Goal: Transaction & Acquisition: Purchase product/service

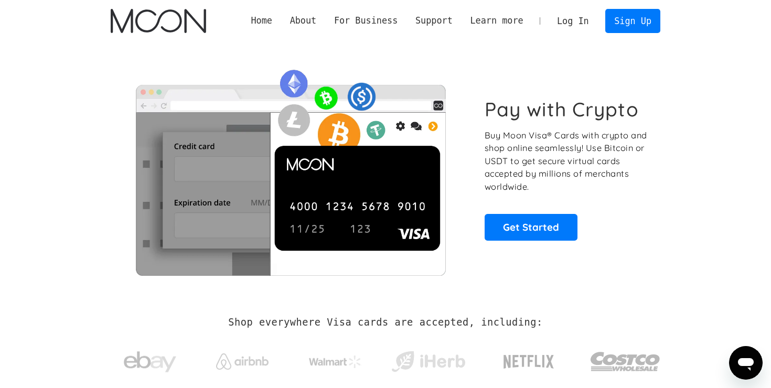
click at [568, 15] on link "Log In" at bounding box center [572, 20] width 49 height 23
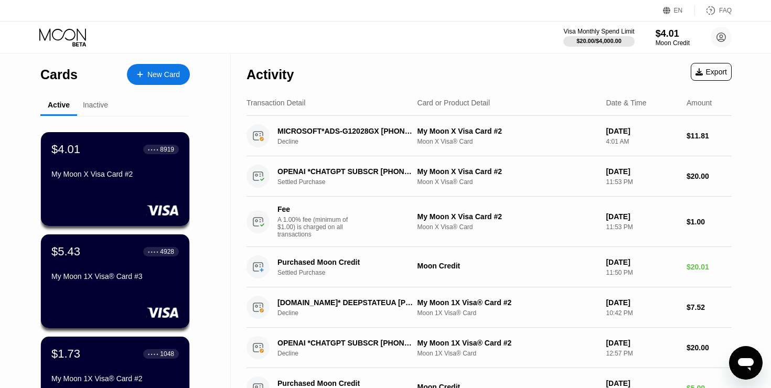
click at [155, 76] on div "New Card" at bounding box center [163, 74] width 33 height 9
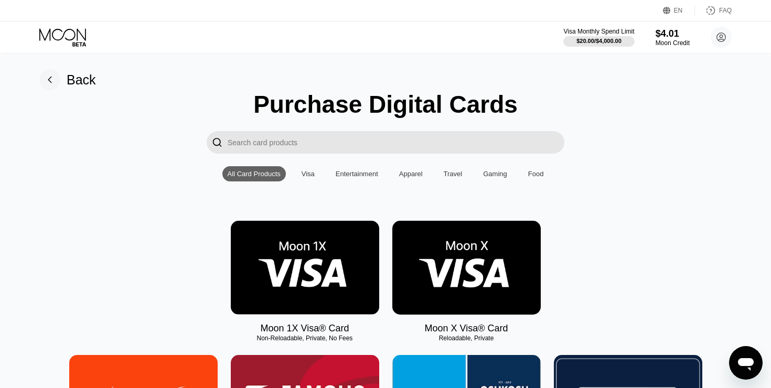
click at [468, 254] on img at bounding box center [466, 268] width 148 height 94
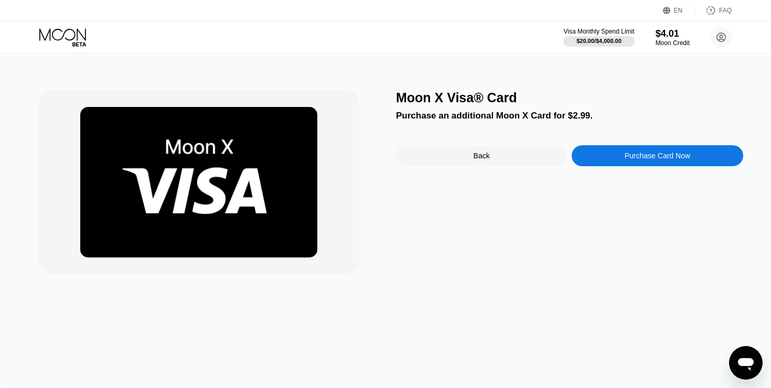
click at [628, 157] on div "Purchase Card Now" at bounding box center [657, 156] width 66 height 8
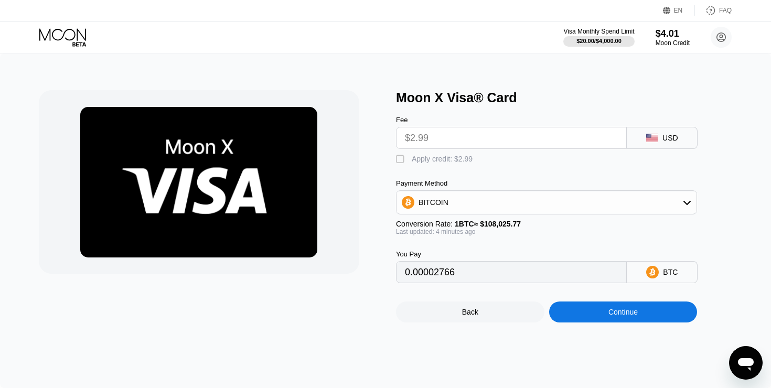
click at [461, 133] on input "$2.99" at bounding box center [511, 137] width 213 height 21
click at [508, 203] on div "BITCOIN" at bounding box center [546, 202] width 300 height 21
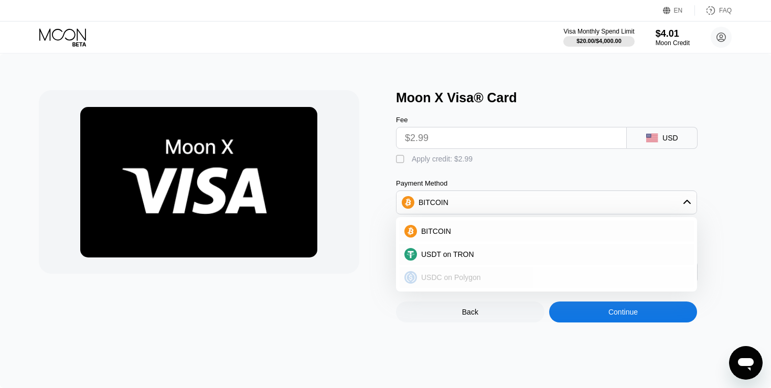
click at [457, 274] on span "USDC on Polygon" at bounding box center [451, 277] width 60 height 8
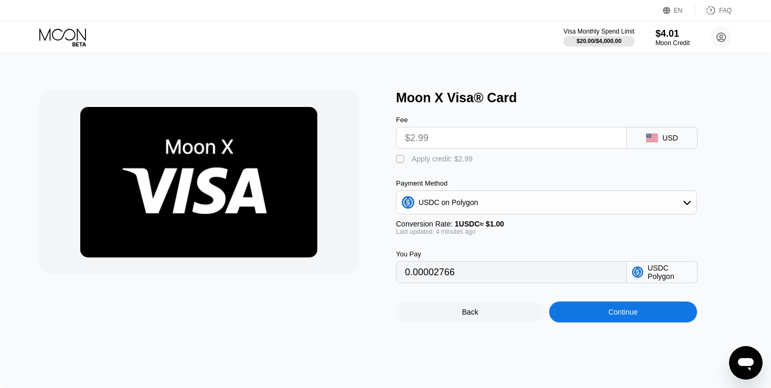
type input "2.99000000"
click at [640, 314] on div "Continue" at bounding box center [623, 311] width 148 height 21
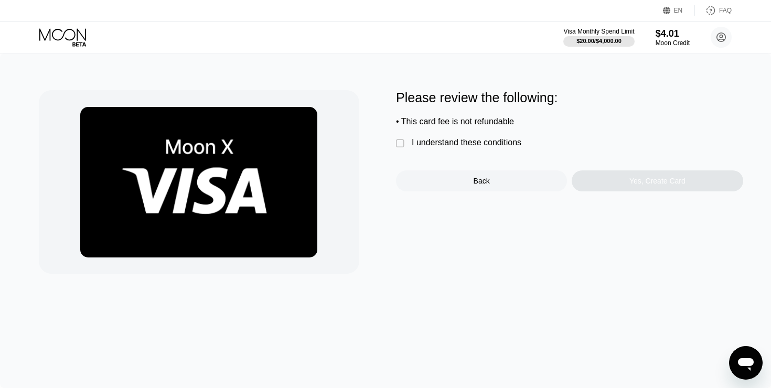
click at [482, 139] on div "I understand these conditions" at bounding box center [467, 142] width 110 height 9
click at [624, 180] on div "Yes, Create Card" at bounding box center [656, 180] width 171 height 21
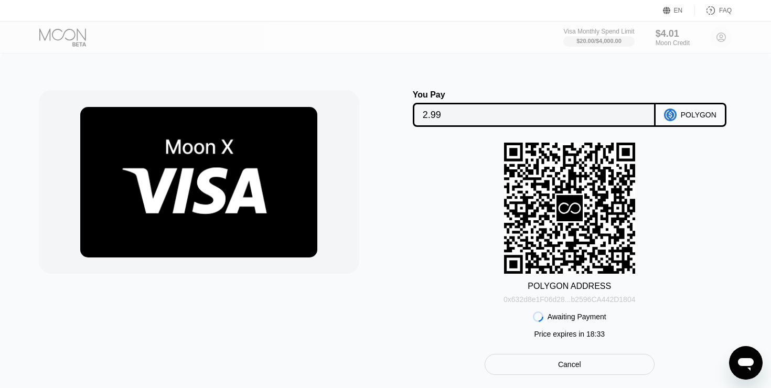
click at [517, 297] on div "0x632d8e1F06d28...b2596CA442D1804" at bounding box center [569, 299] width 132 height 8
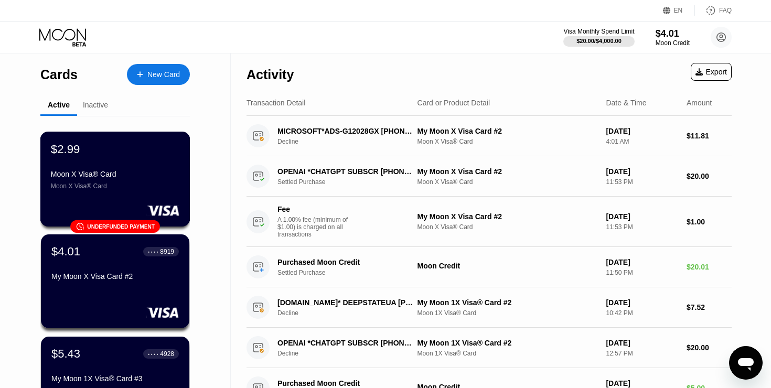
click at [127, 201] on div "$2.99 Moon X Visa® Card Moon X Visa® Card 󰗎 Underfunded payment" at bounding box center [115, 179] width 150 height 95
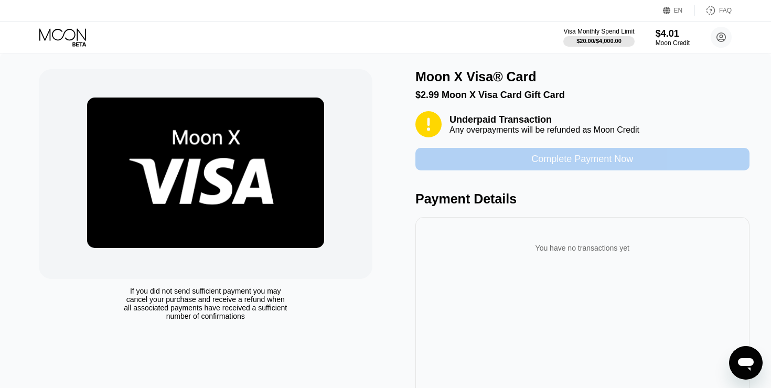
click at [504, 155] on div "Complete Payment Now" at bounding box center [582, 159] width 334 height 23
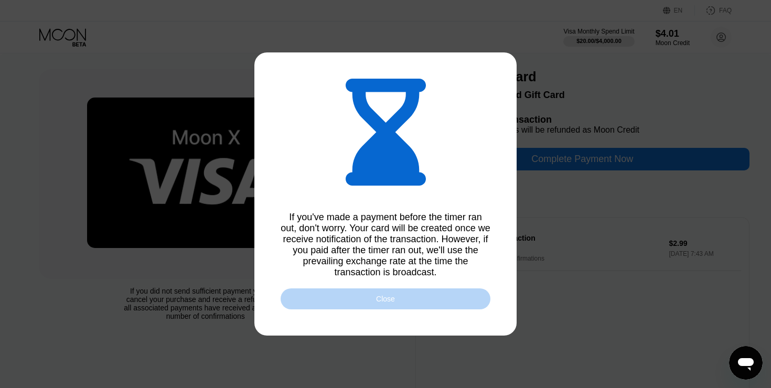
click at [387, 297] on div "Close" at bounding box center [385, 299] width 19 height 8
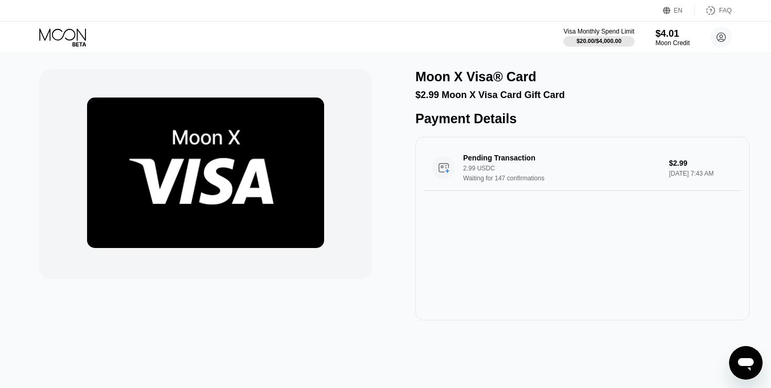
click at [70, 44] on icon at bounding box center [63, 37] width 49 height 18
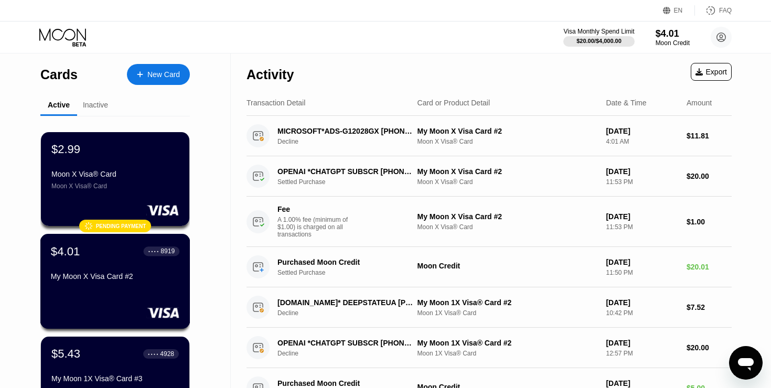
click at [136, 273] on div "My Moon X Visa Card #2" at bounding box center [115, 276] width 128 height 8
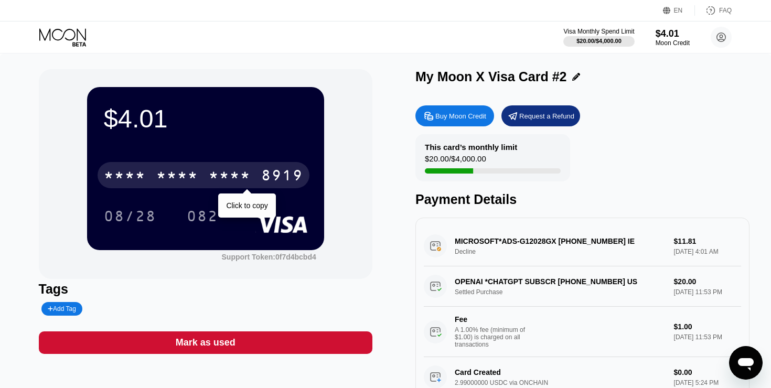
click at [181, 174] on div "* * * *" at bounding box center [177, 176] width 42 height 17
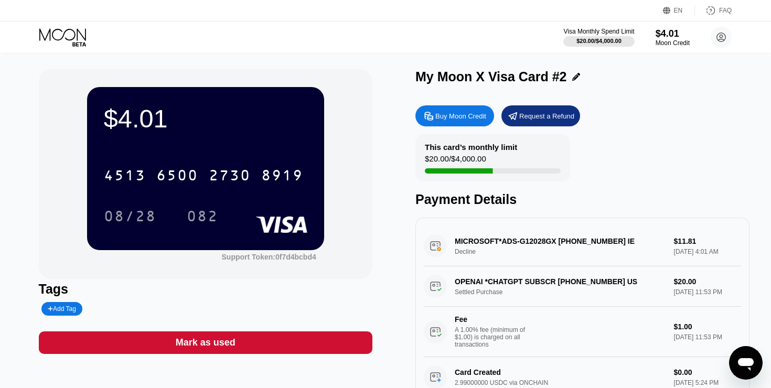
click at [59, 31] on icon at bounding box center [63, 37] width 49 height 18
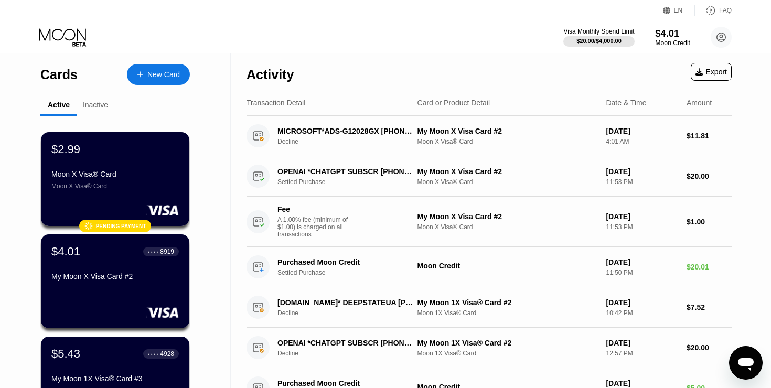
click at [672, 39] on div "Moon Credit" at bounding box center [672, 42] width 35 height 7
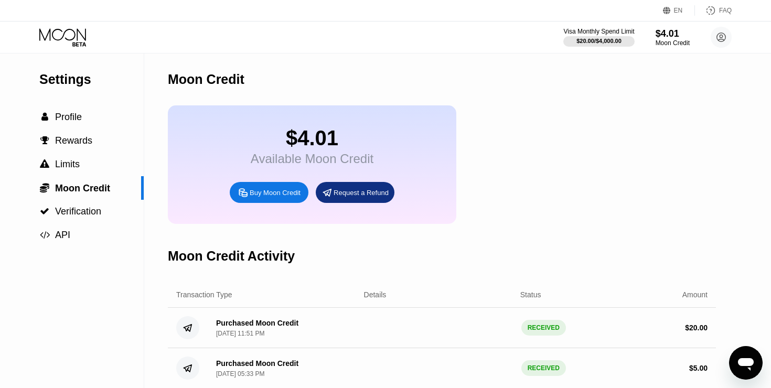
click at [271, 194] on div "Buy Moon Credit" at bounding box center [275, 192] width 51 height 9
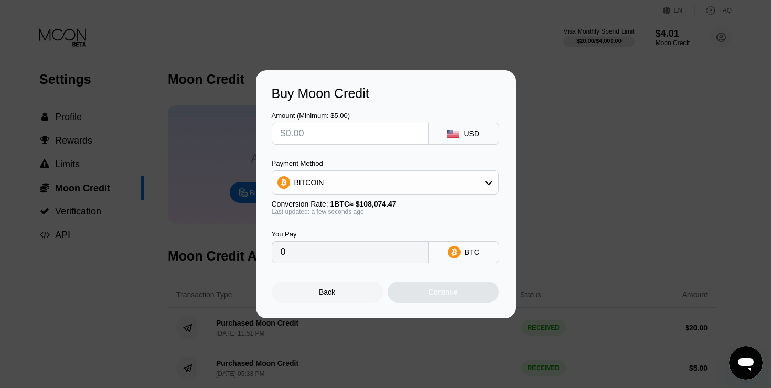
click at [375, 181] on div "BITCOIN" at bounding box center [385, 182] width 226 height 21
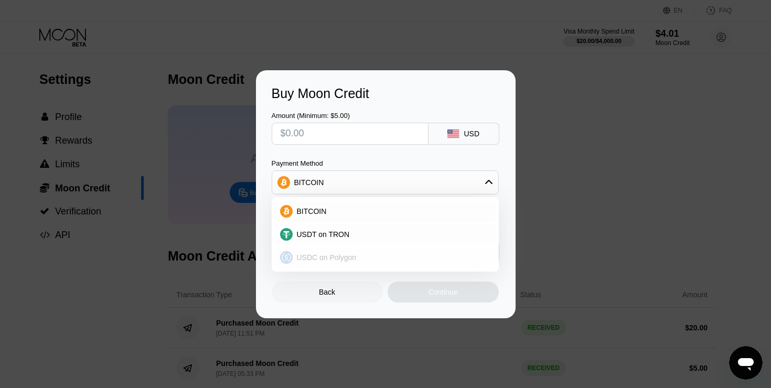
click at [328, 256] on span "USDC on Polygon" at bounding box center [327, 257] width 60 height 8
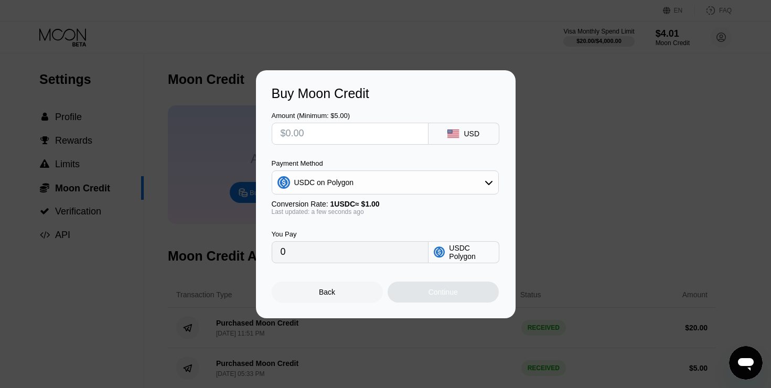
click at [370, 136] on input "text" at bounding box center [349, 133] width 139 height 21
type input "$9"
type input "9.00000000"
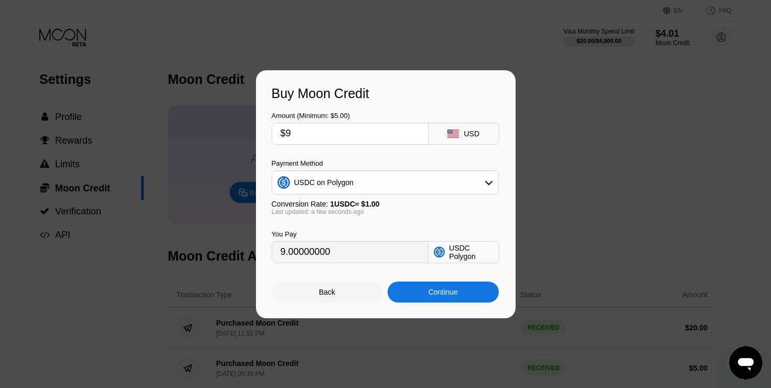
type input "$9"
click at [437, 294] on div "Continue" at bounding box center [442, 292] width 29 height 8
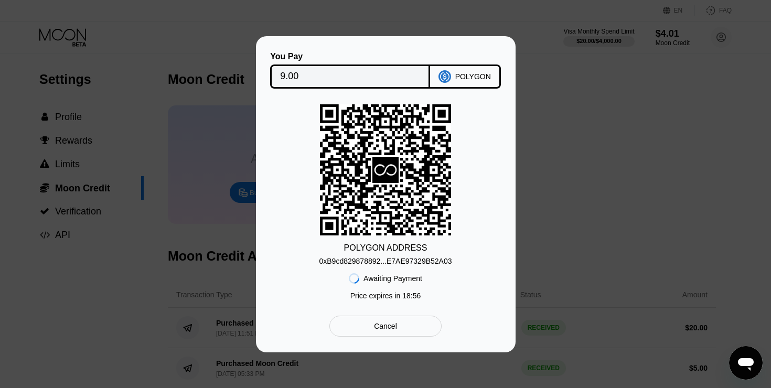
click at [394, 256] on div "0xB9cd829878892...E7AE97329B52A03" at bounding box center [385, 259] width 133 height 13
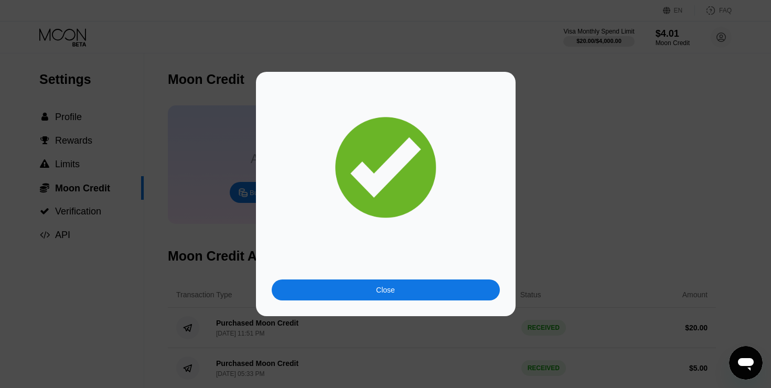
click at [363, 295] on div "Close" at bounding box center [386, 289] width 228 height 21
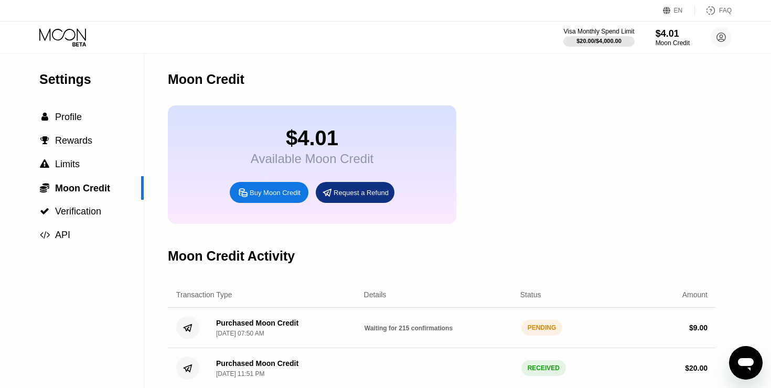
click at [69, 30] on icon at bounding box center [63, 37] width 49 height 18
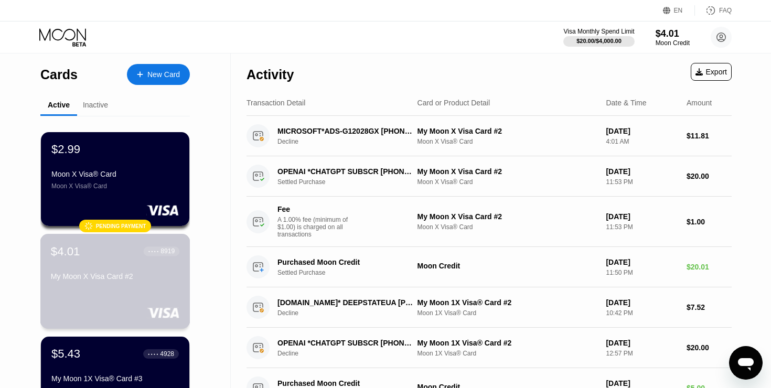
click at [124, 256] on div "$4.01 ● ● ● ● 8919" at bounding box center [115, 251] width 128 height 14
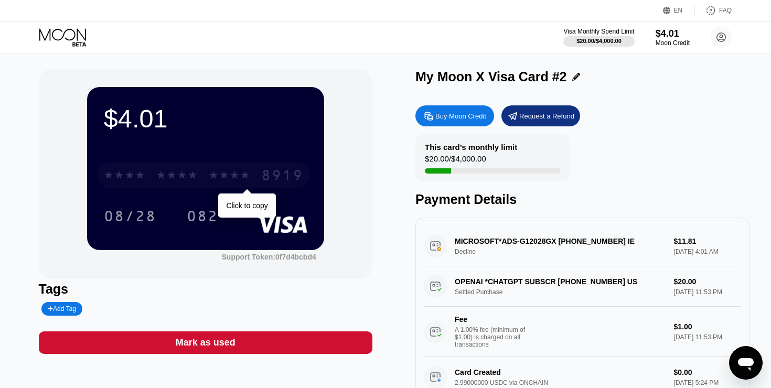
click at [286, 179] on div "8919" at bounding box center [282, 176] width 42 height 17
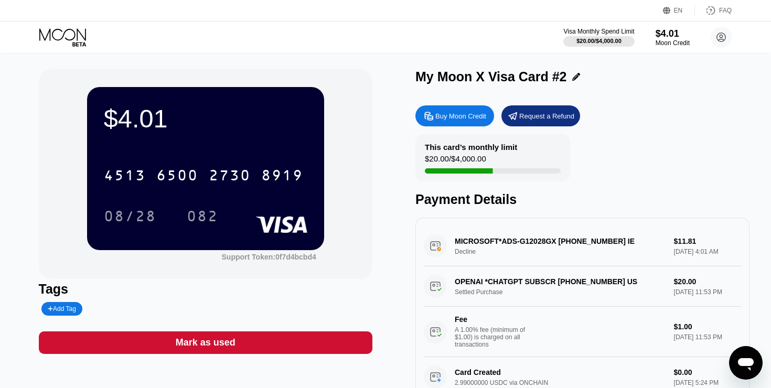
click at [71, 37] on icon at bounding box center [63, 37] width 49 height 18
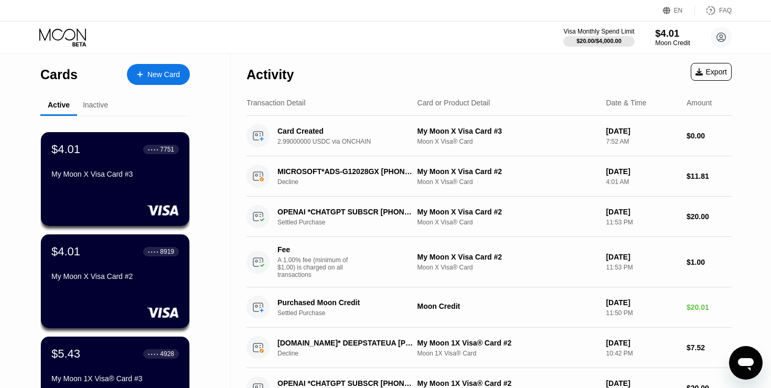
click at [673, 35] on div "$4.01" at bounding box center [672, 33] width 35 height 11
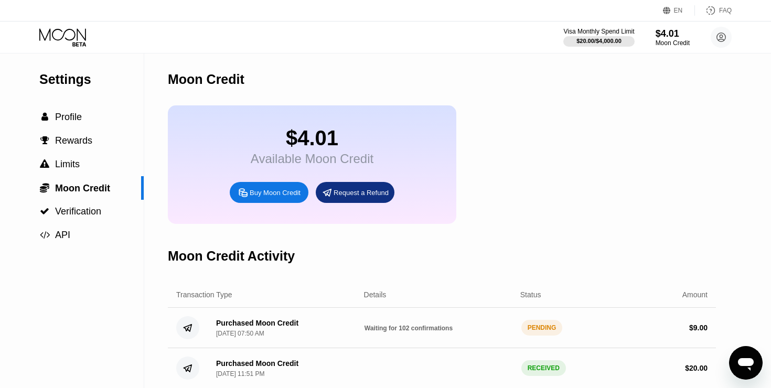
click at [67, 30] on icon at bounding box center [63, 37] width 49 height 18
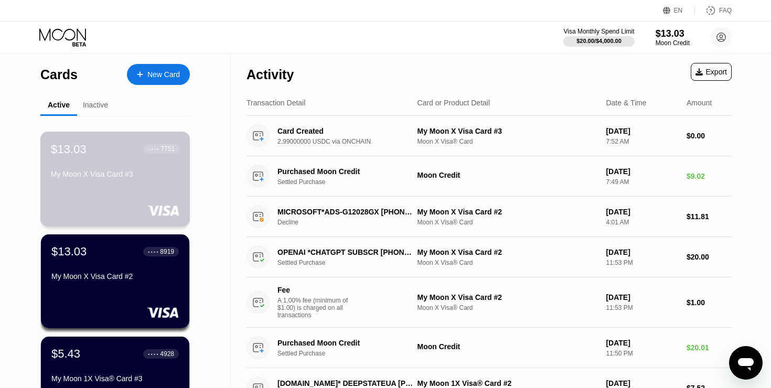
click at [133, 167] on div "$13.03 ● ● ● ● 7751 My Moon X Visa Card #3" at bounding box center [115, 162] width 128 height 40
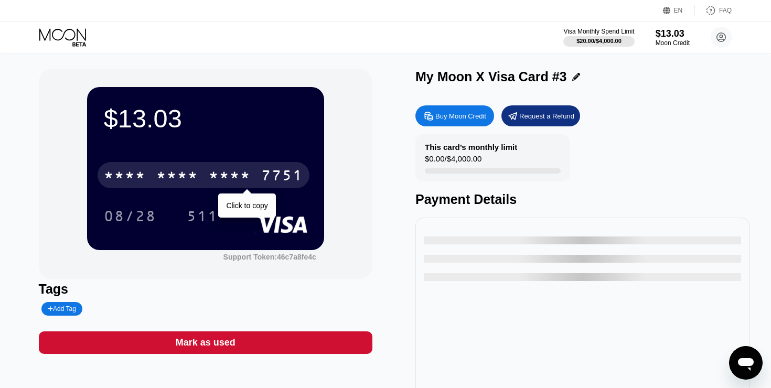
click at [237, 175] on div "* * * *" at bounding box center [230, 176] width 42 height 17
